Goal: Task Accomplishment & Management: Manage account settings

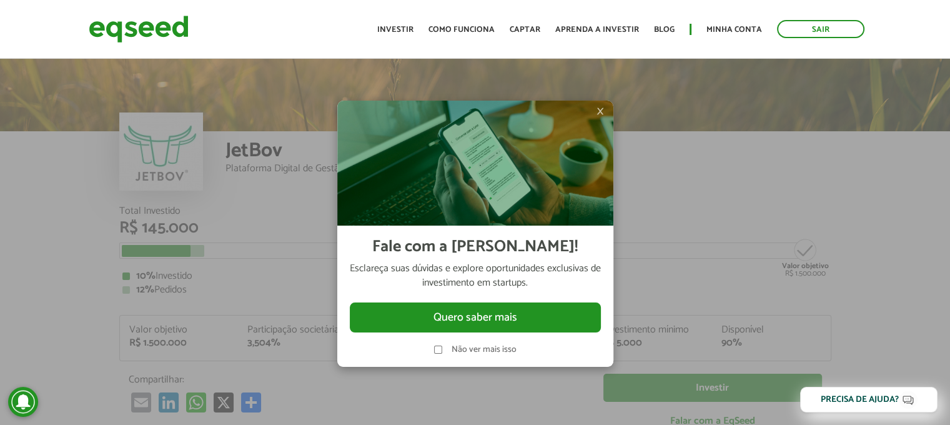
click at [600, 111] on span "×" at bounding box center [599, 111] width 7 height 15
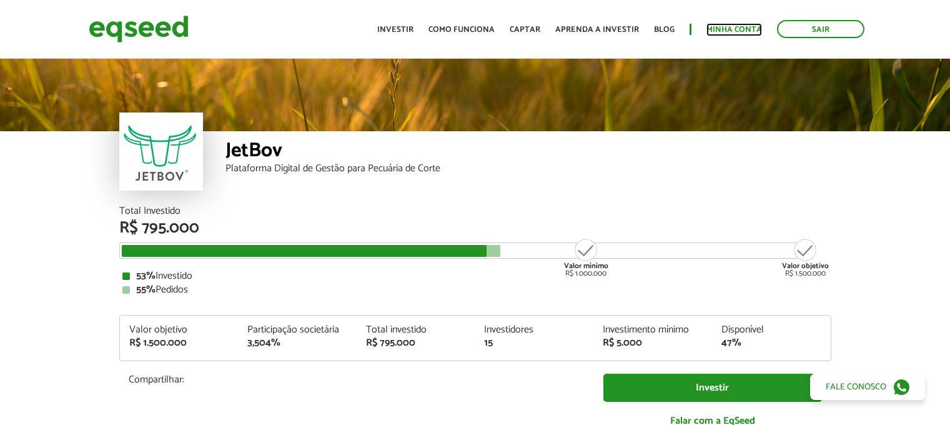
click at [727, 27] on link "Minha conta" at bounding box center [734, 30] width 56 height 8
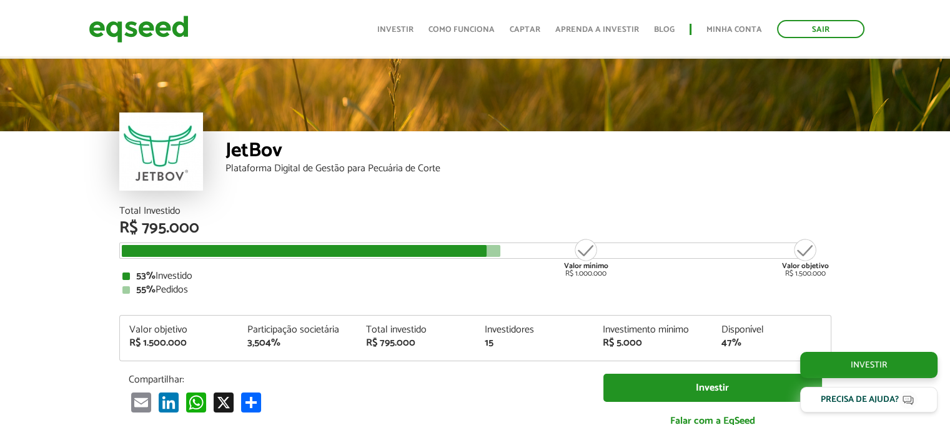
scroll to position [1311, 0]
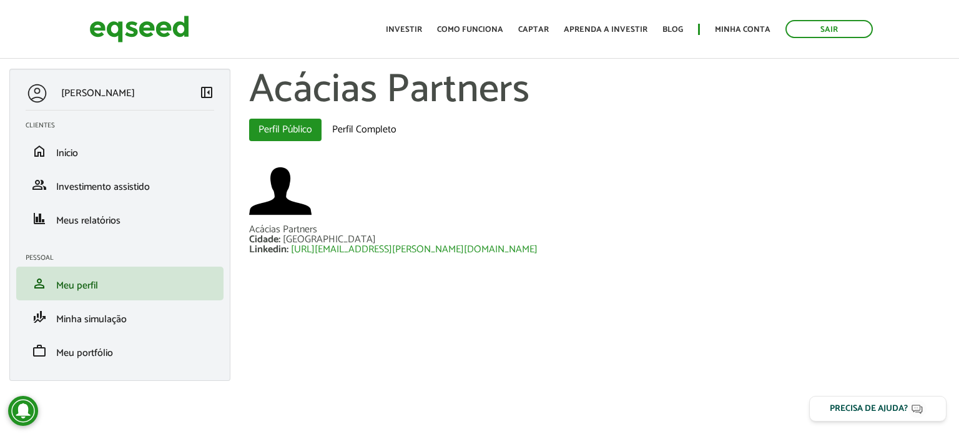
click at [815, 217] on div at bounding box center [599, 192] width 701 height 65
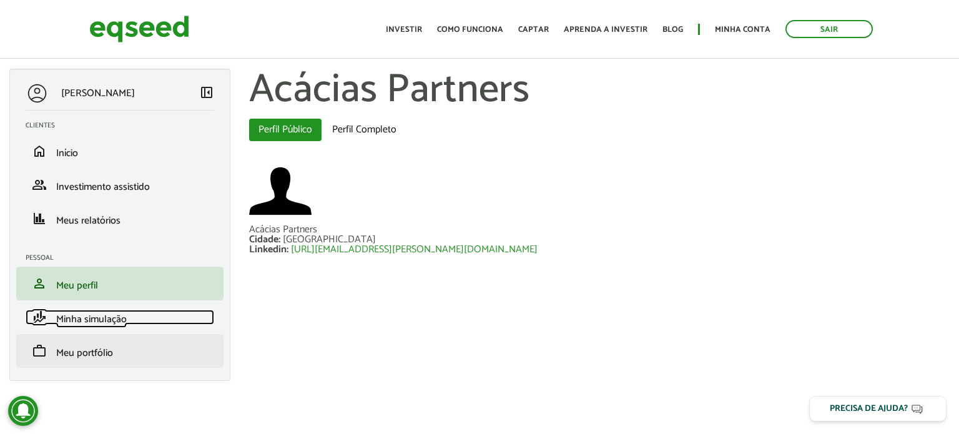
drag, startPoint x: 78, startPoint y: 317, endPoint x: 78, endPoint y: 349, distance: 31.9
click at [78, 317] on span "Minha simulação" at bounding box center [91, 319] width 71 height 17
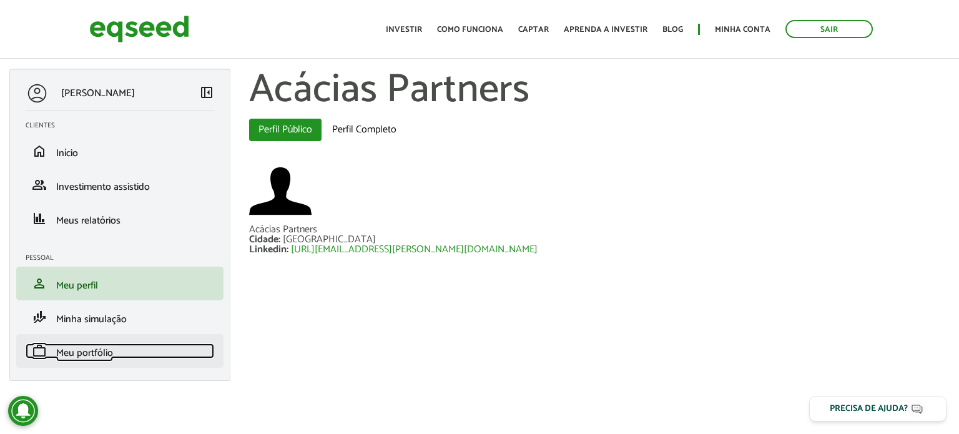
click at [79, 349] on span "Meu portfólio" at bounding box center [84, 353] width 57 height 17
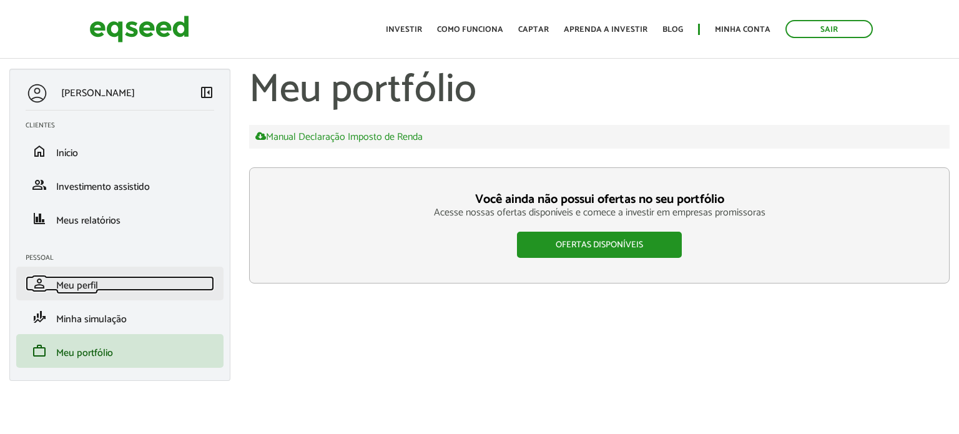
click at [87, 289] on span "Meu perfil" at bounding box center [77, 285] width 42 height 17
